Goal: Information Seeking & Learning: Learn about a topic

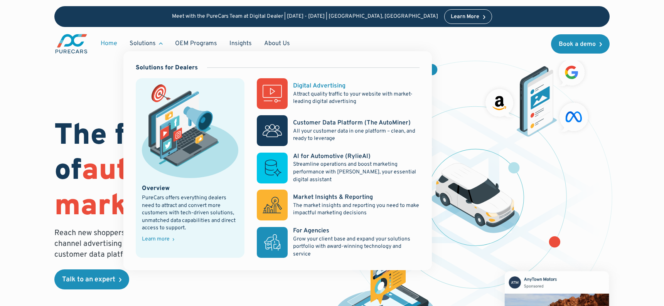
click at [270, 90] on rect at bounding box center [272, 93] width 31 height 31
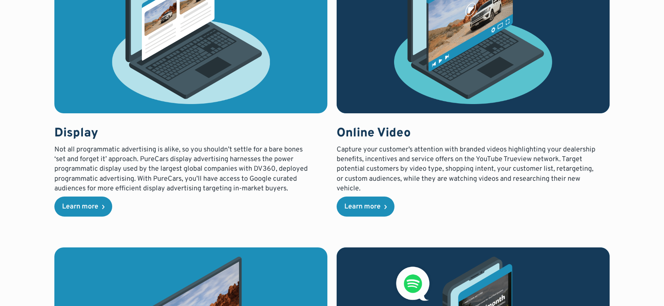
scroll to position [1010, 0]
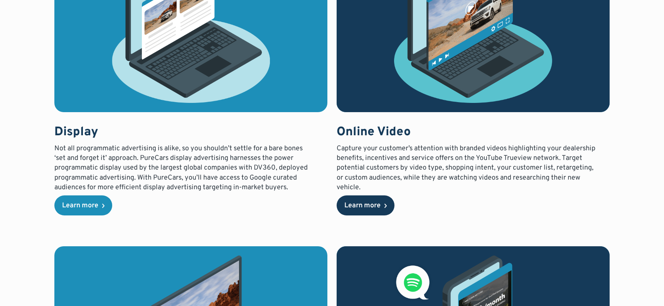
click at [359, 206] on div "Learn more" at bounding box center [362, 205] width 36 height 7
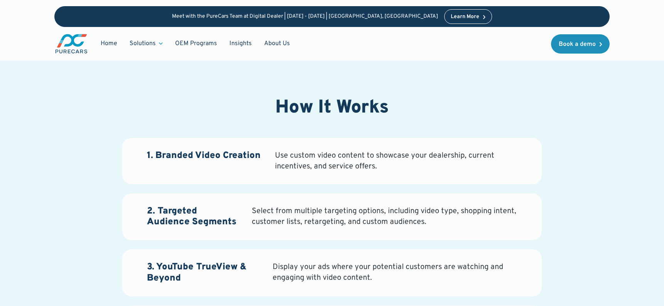
scroll to position [915, 0]
